Goal: Navigation & Orientation: Find specific page/section

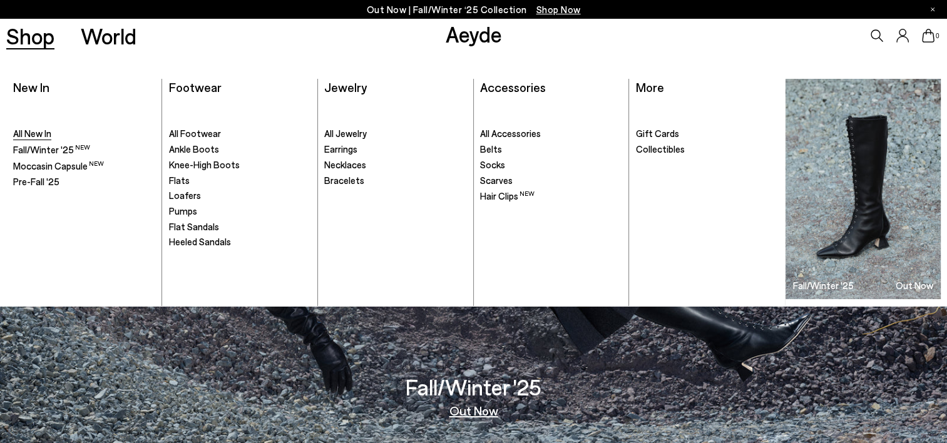
click at [30, 133] on span "All New In" at bounding box center [32, 133] width 38 height 11
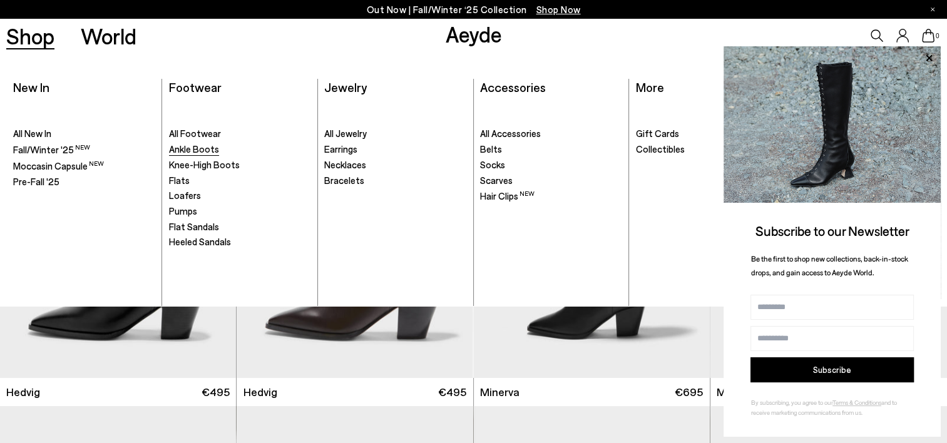
click at [202, 148] on span "Ankle Boots" at bounding box center [194, 148] width 50 height 11
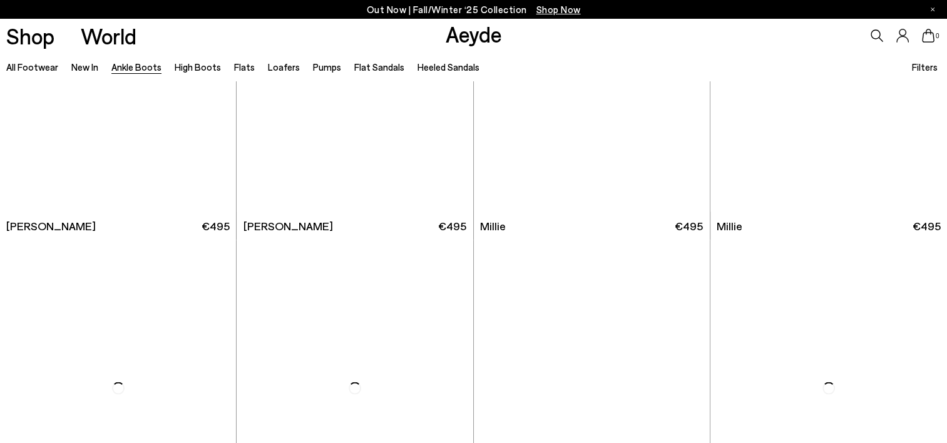
scroll to position [2753, 0]
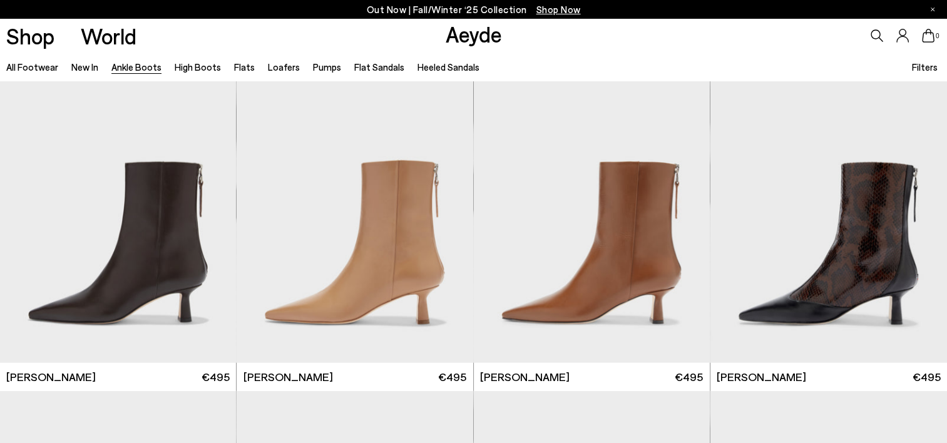
scroll to position [3128, 0]
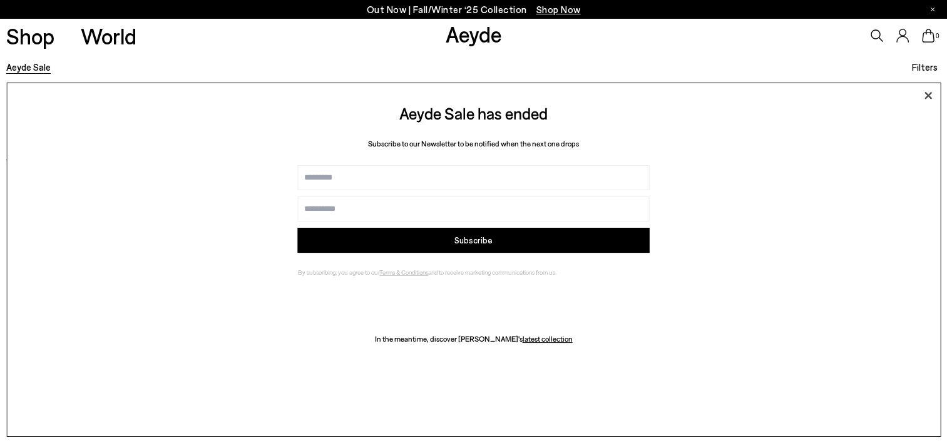
click at [927, 92] on icon at bounding box center [927, 95] width 19 height 19
